Goal: Contribute content: Contribute content

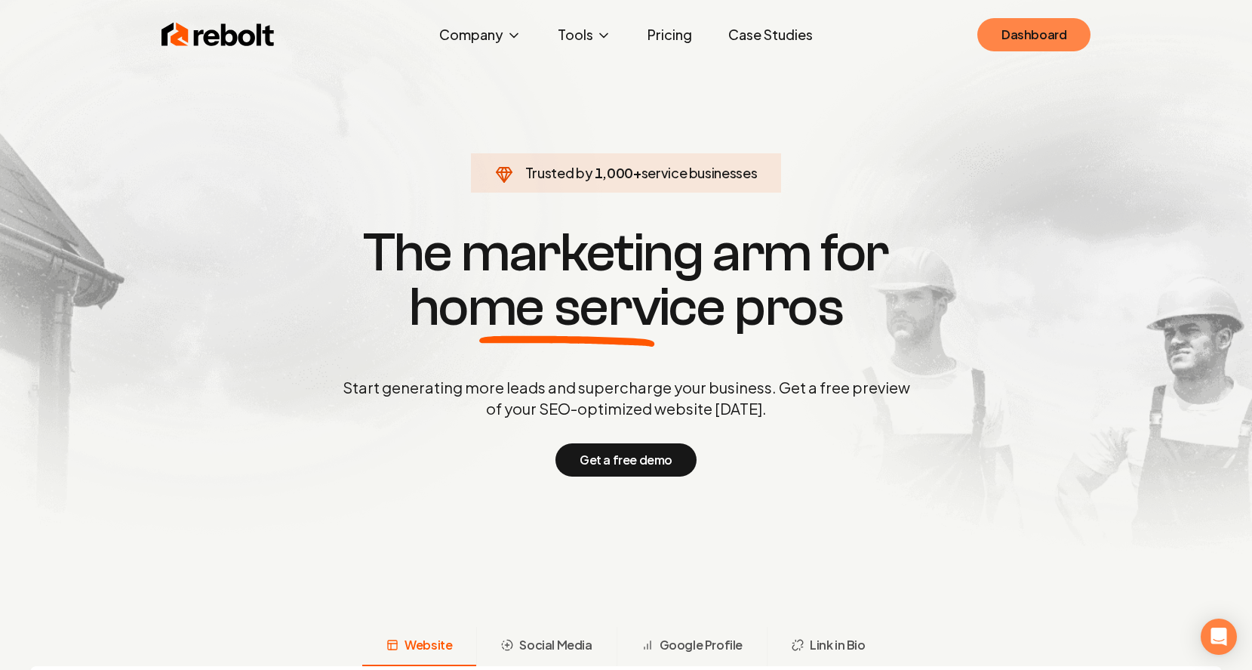
click at [1014, 23] on link "Dashboard" at bounding box center [1033, 34] width 113 height 33
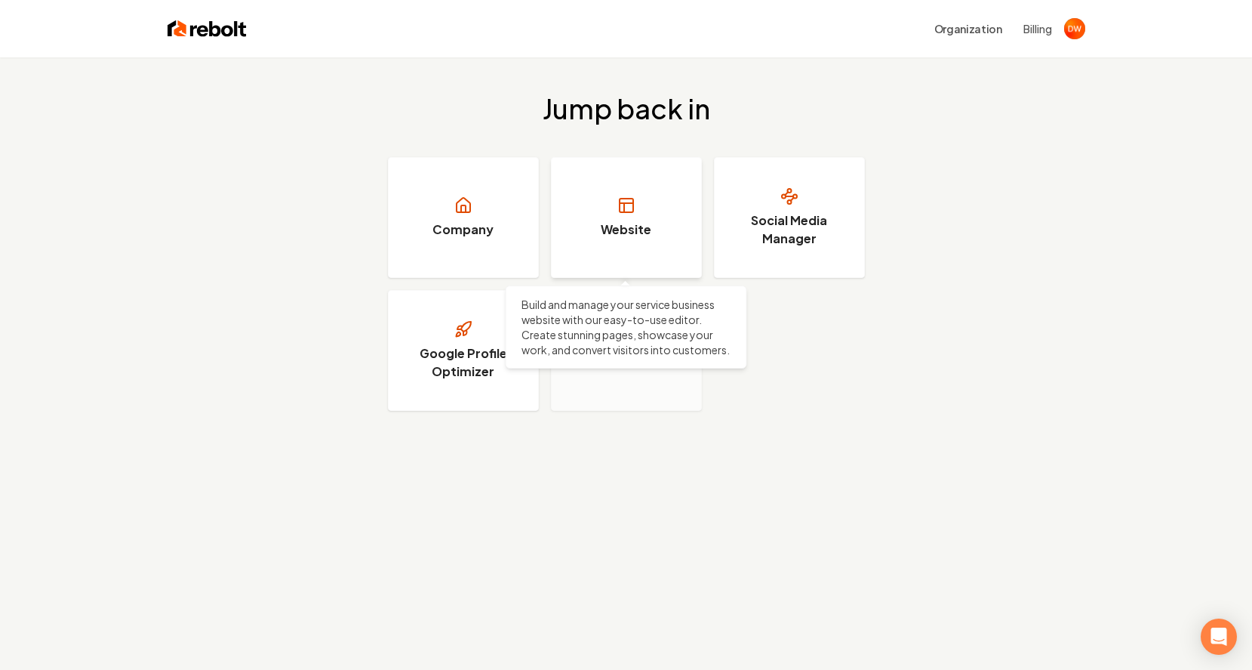
click at [602, 192] on link "Website" at bounding box center [626, 217] width 151 height 121
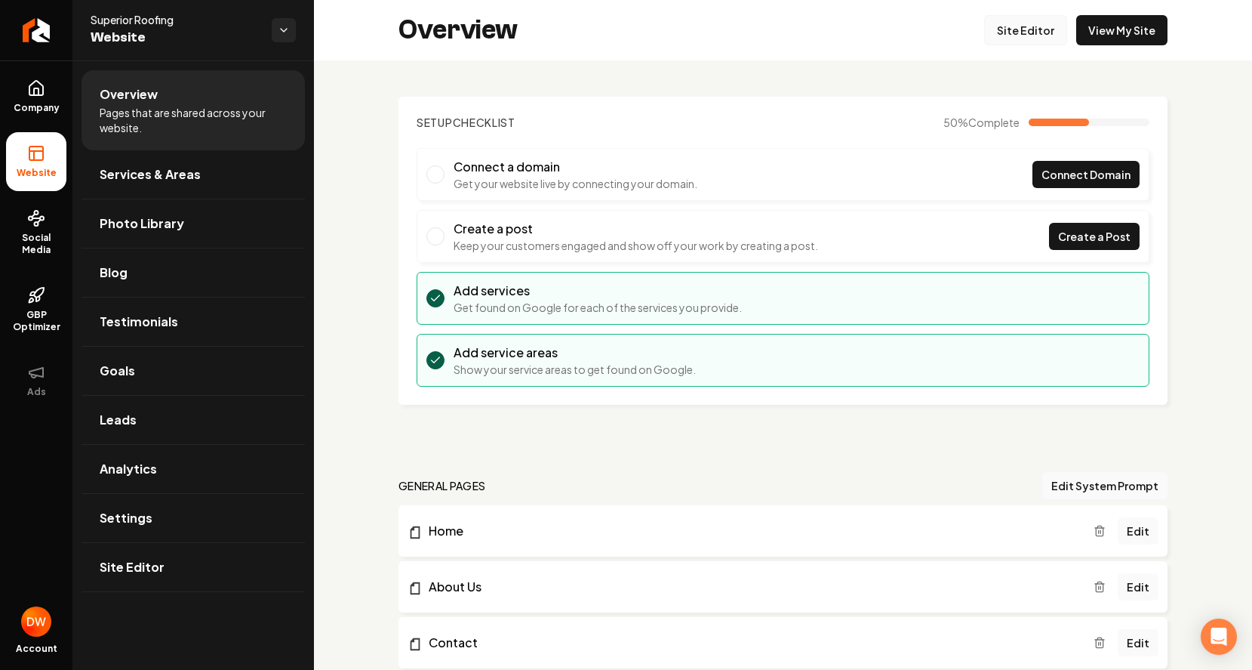
click at [1015, 31] on link "Site Editor" at bounding box center [1025, 30] width 83 height 30
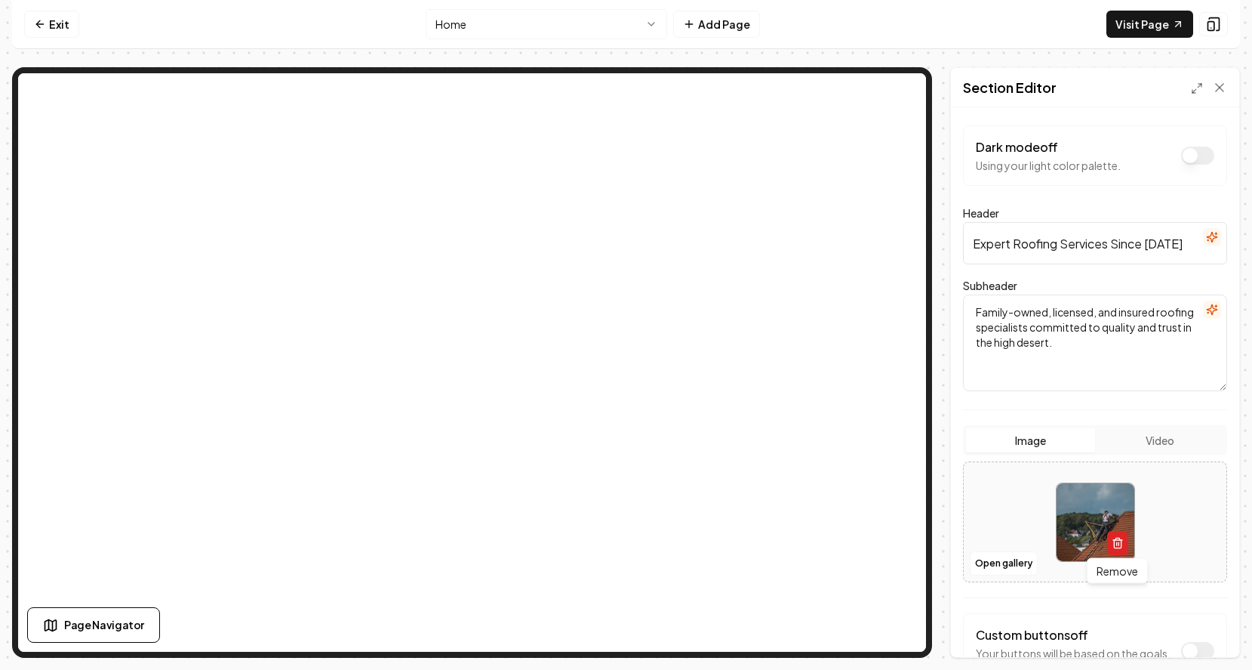
click at [1119, 539] on icon "button" at bounding box center [1118, 538] width 4 height 2
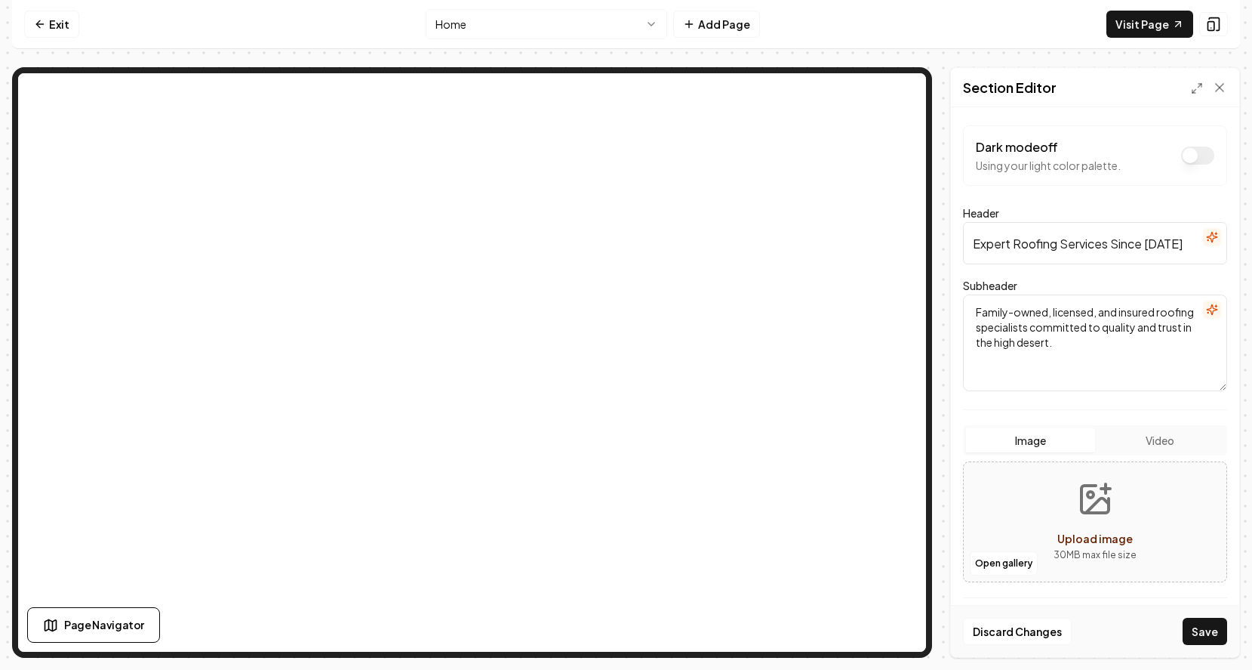
click at [1041, 528] on div "Open gallery Upload image 30 MB max file size" at bounding box center [1095, 521] width 264 height 121
click at [1099, 519] on button "Upload image 30 MB max file size" at bounding box center [1095, 522] width 107 height 106
click at [1064, 513] on button "Upload image 30 MB max file size" at bounding box center [1095, 522] width 107 height 106
click at [1057, 438] on button "Image" at bounding box center [1030, 440] width 129 height 24
click at [1094, 503] on icon "Upload image" at bounding box center [1097, 505] width 23 height 14
